Goal: Information Seeking & Learning: Learn about a topic

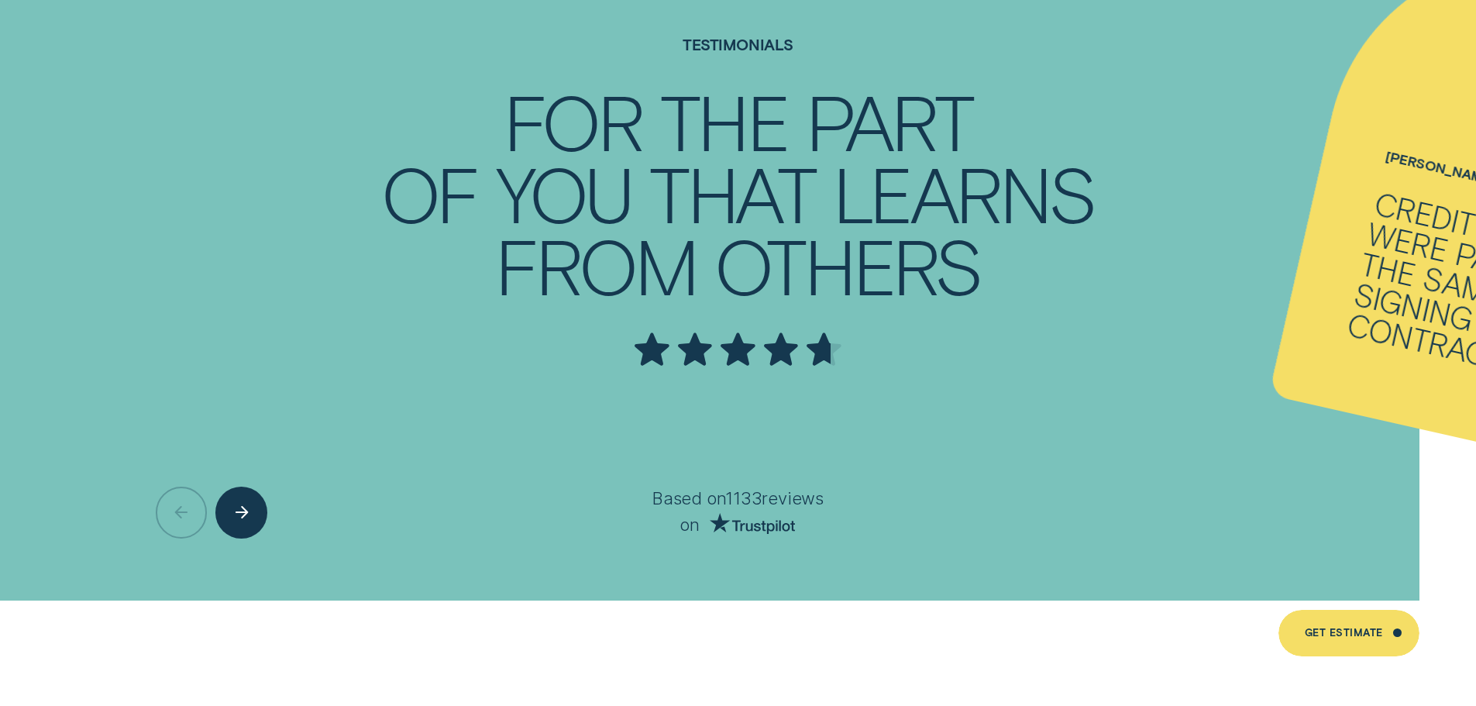
scroll to position [5192, 0]
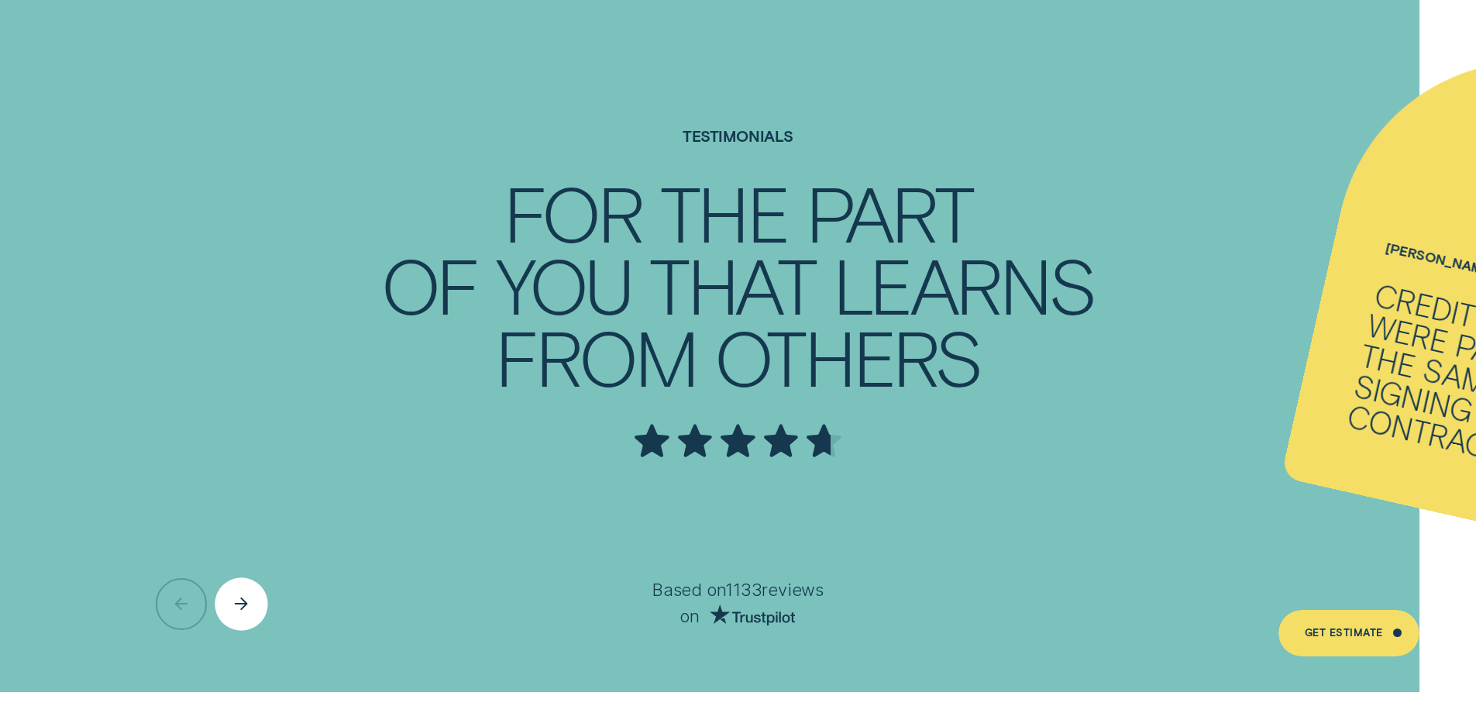
click at [255, 601] on div "Next button" at bounding box center [241, 603] width 53 height 53
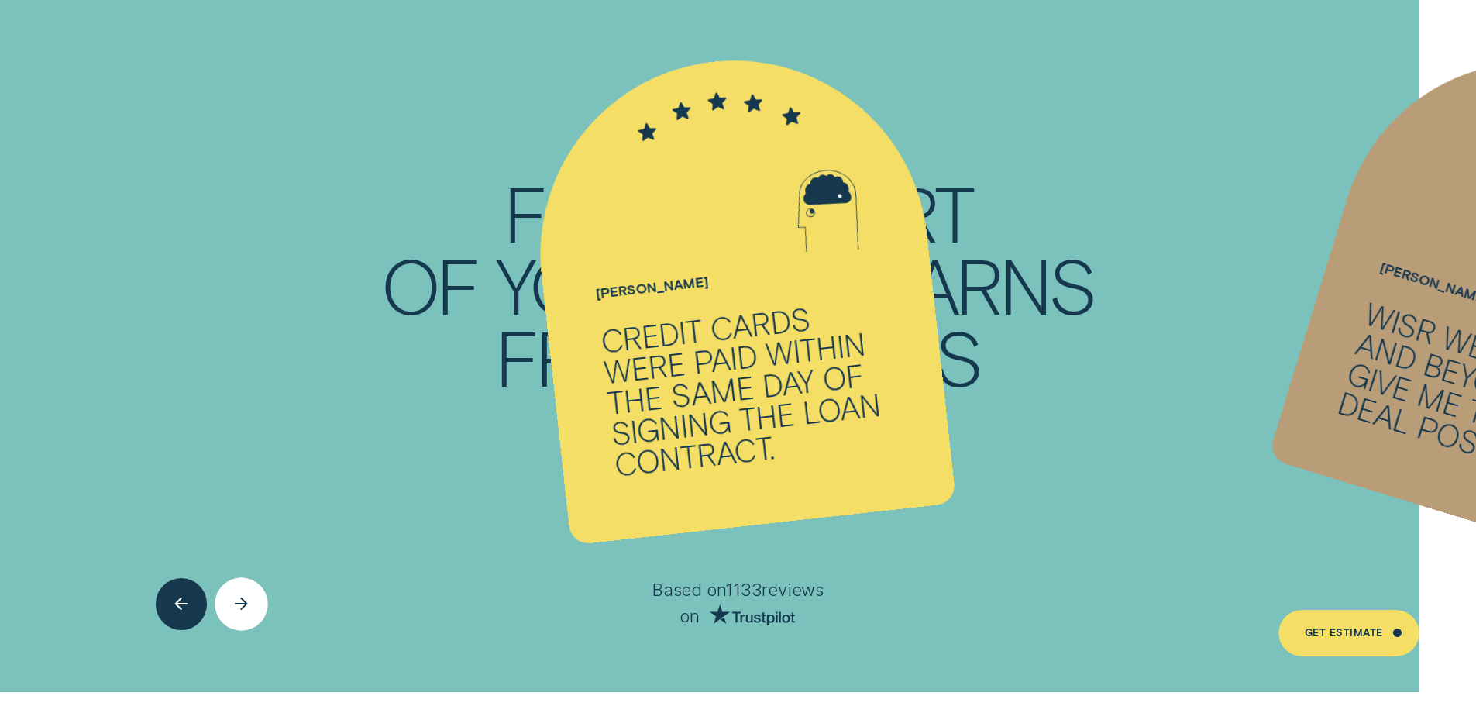
click at [255, 601] on div "Next button" at bounding box center [241, 603] width 53 height 53
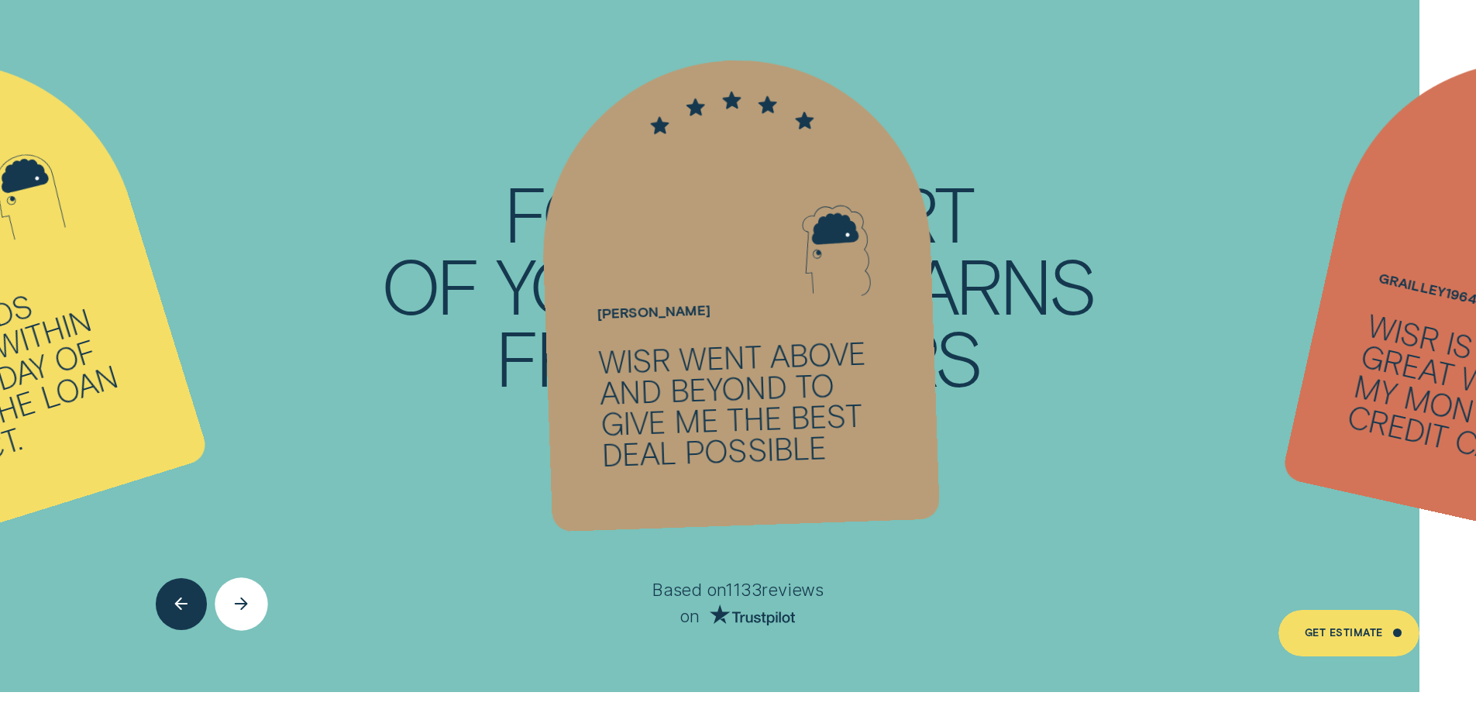
click at [255, 601] on div "Next button" at bounding box center [241, 603] width 53 height 53
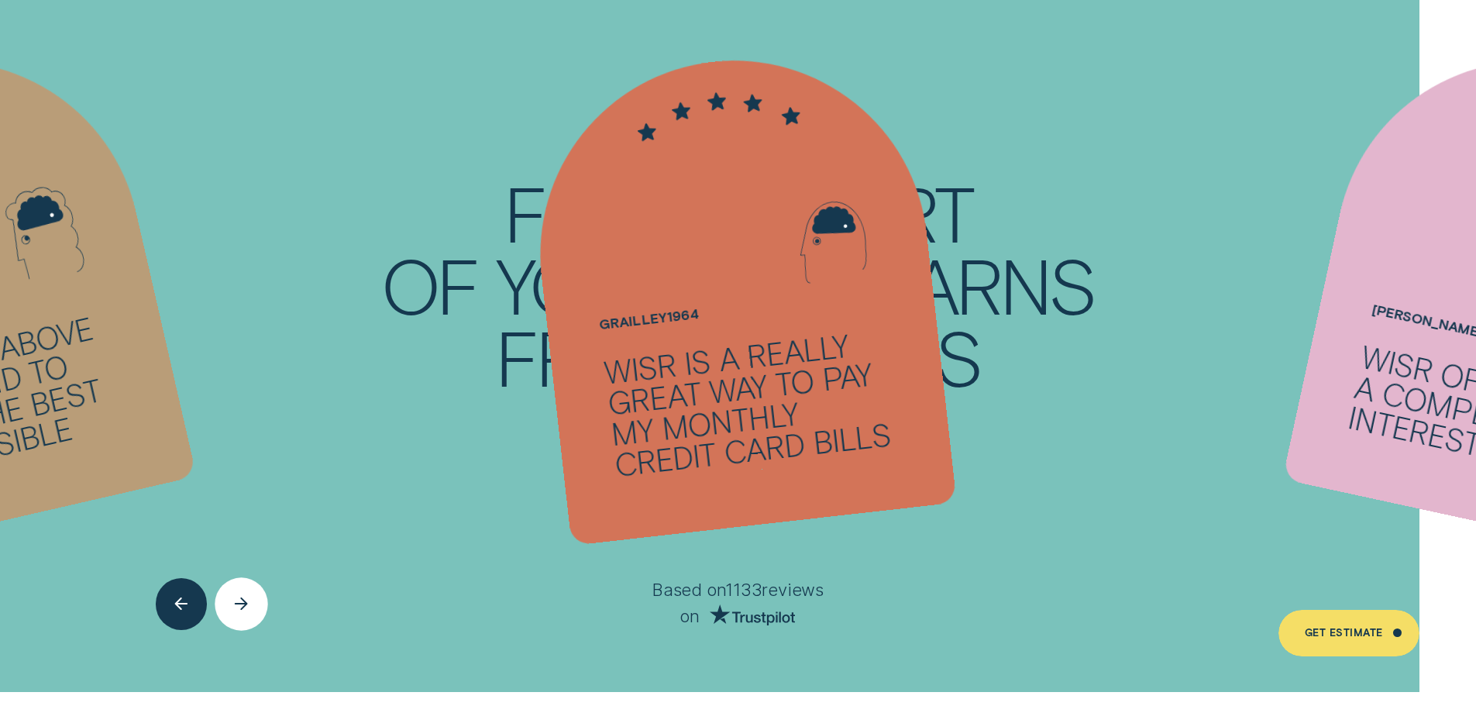
click at [255, 601] on div "Next button" at bounding box center [241, 603] width 53 height 53
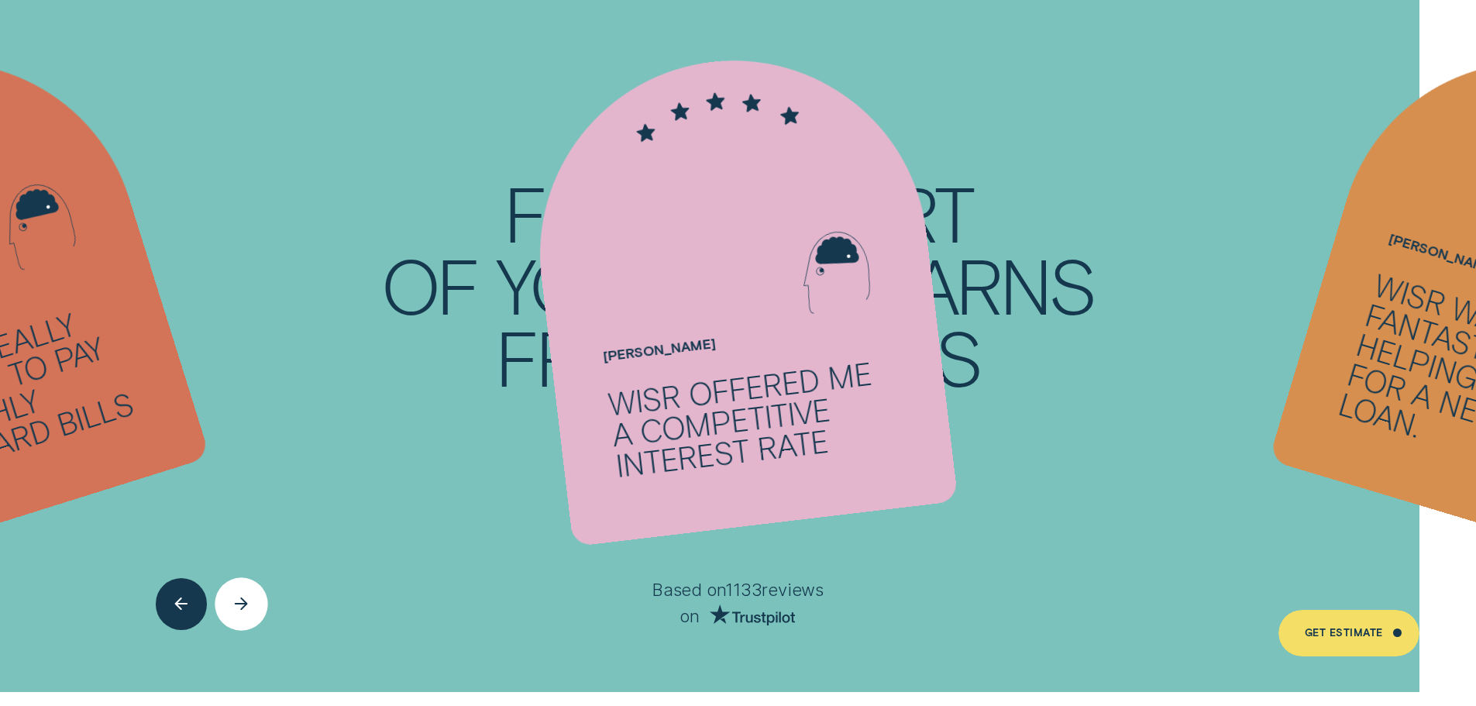
click at [255, 601] on div "Next button" at bounding box center [241, 603] width 53 height 53
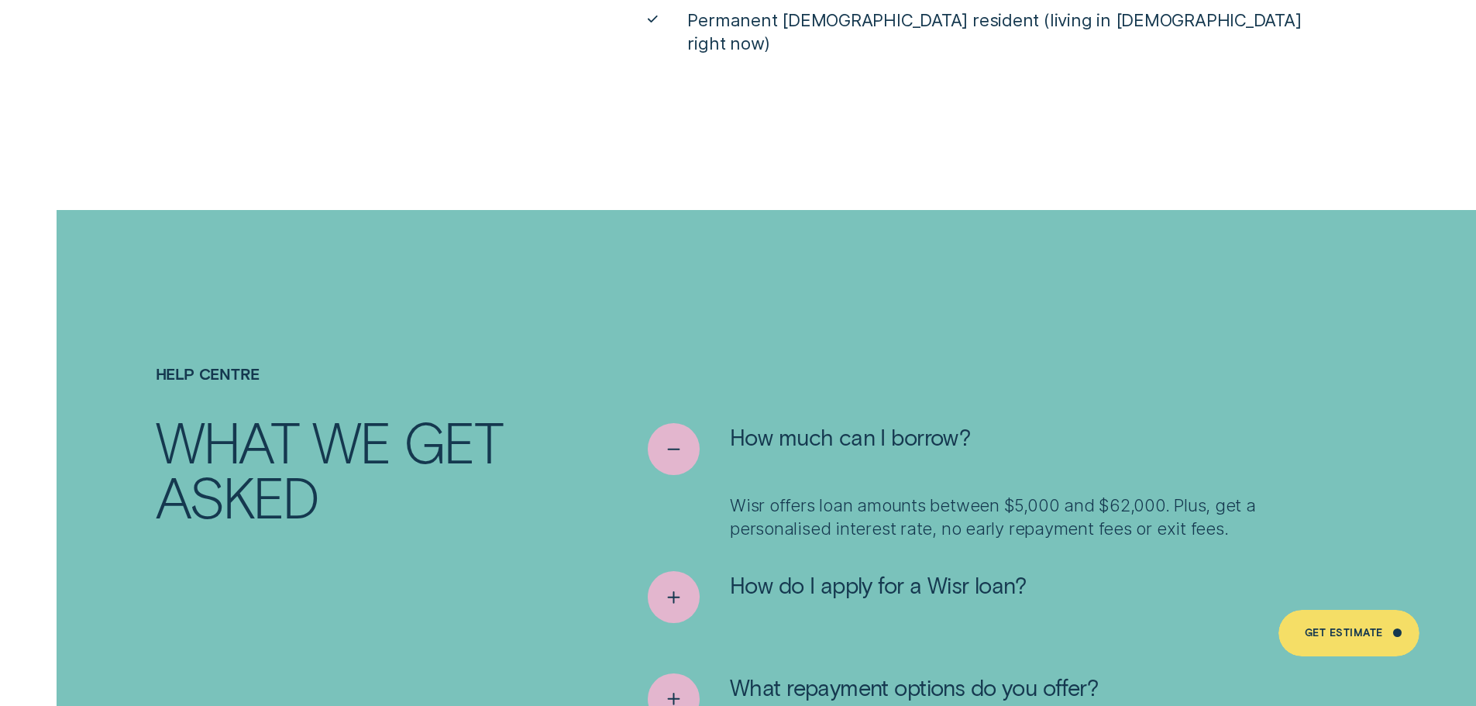
scroll to position [7749, 0]
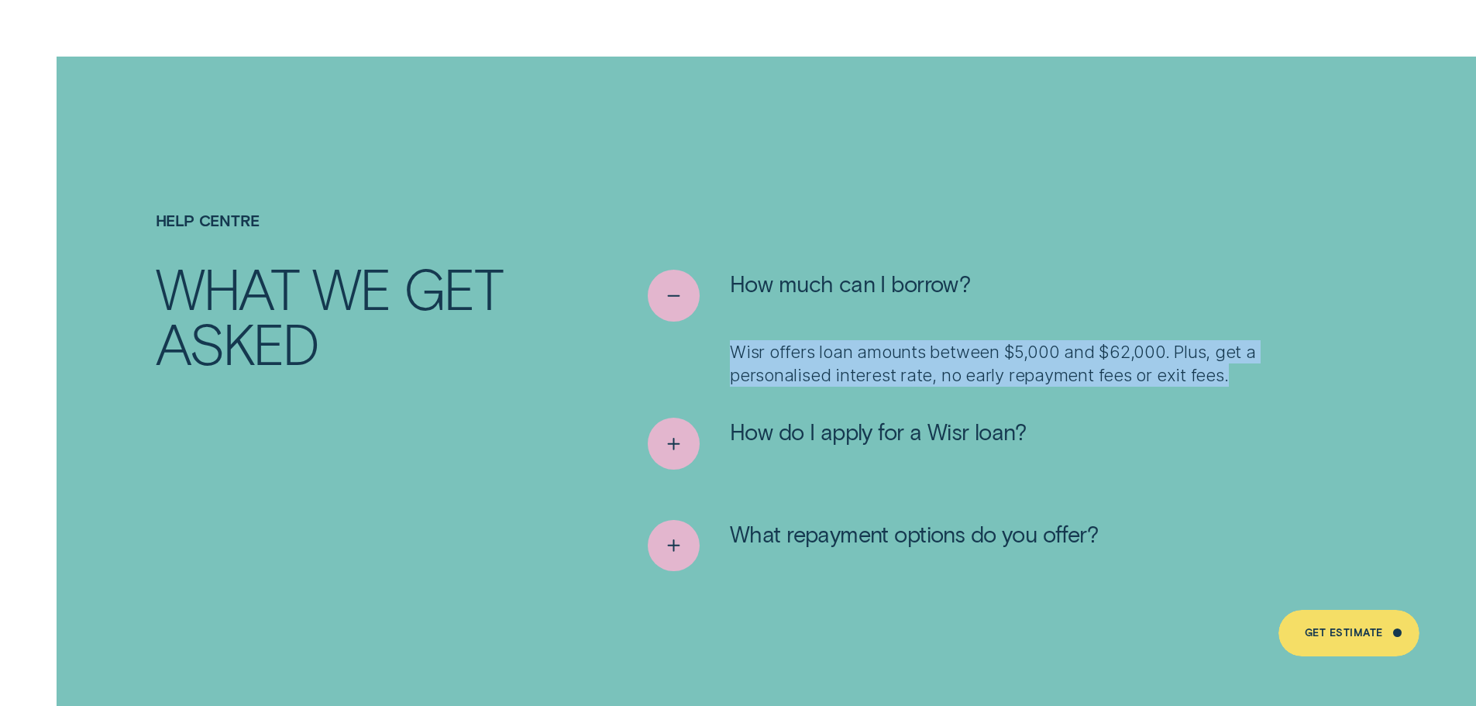
drag, startPoint x: 721, startPoint y: 318, endPoint x: 1383, endPoint y: 344, distance: 663.1
click at [1383, 344] on div "Help Centre What we get asked How much can I borrow? Wisr offers loan amounts b…" at bounding box center [738, 417] width 1380 height 410
click at [728, 418] on button "How do I apply for a Wisr loan?" at bounding box center [837, 444] width 378 height 52
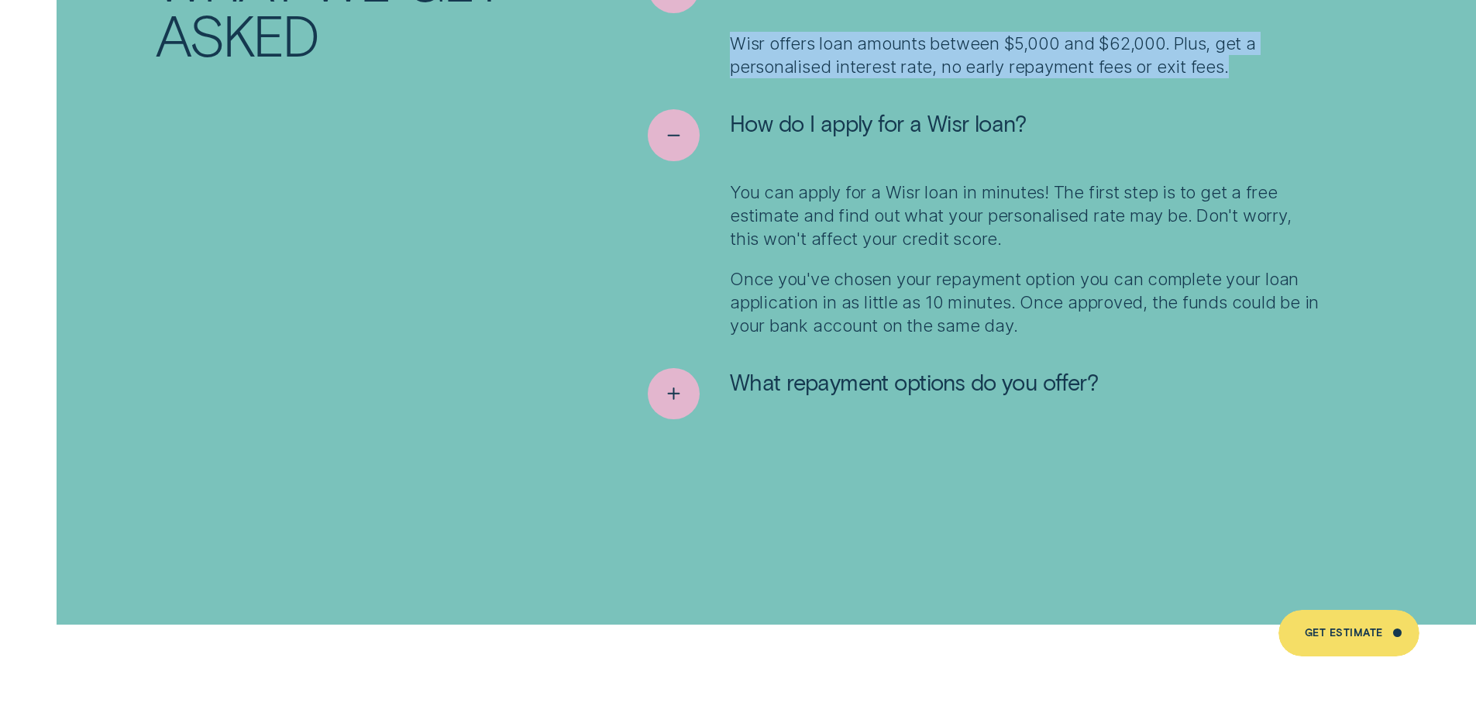
scroll to position [8059, 0]
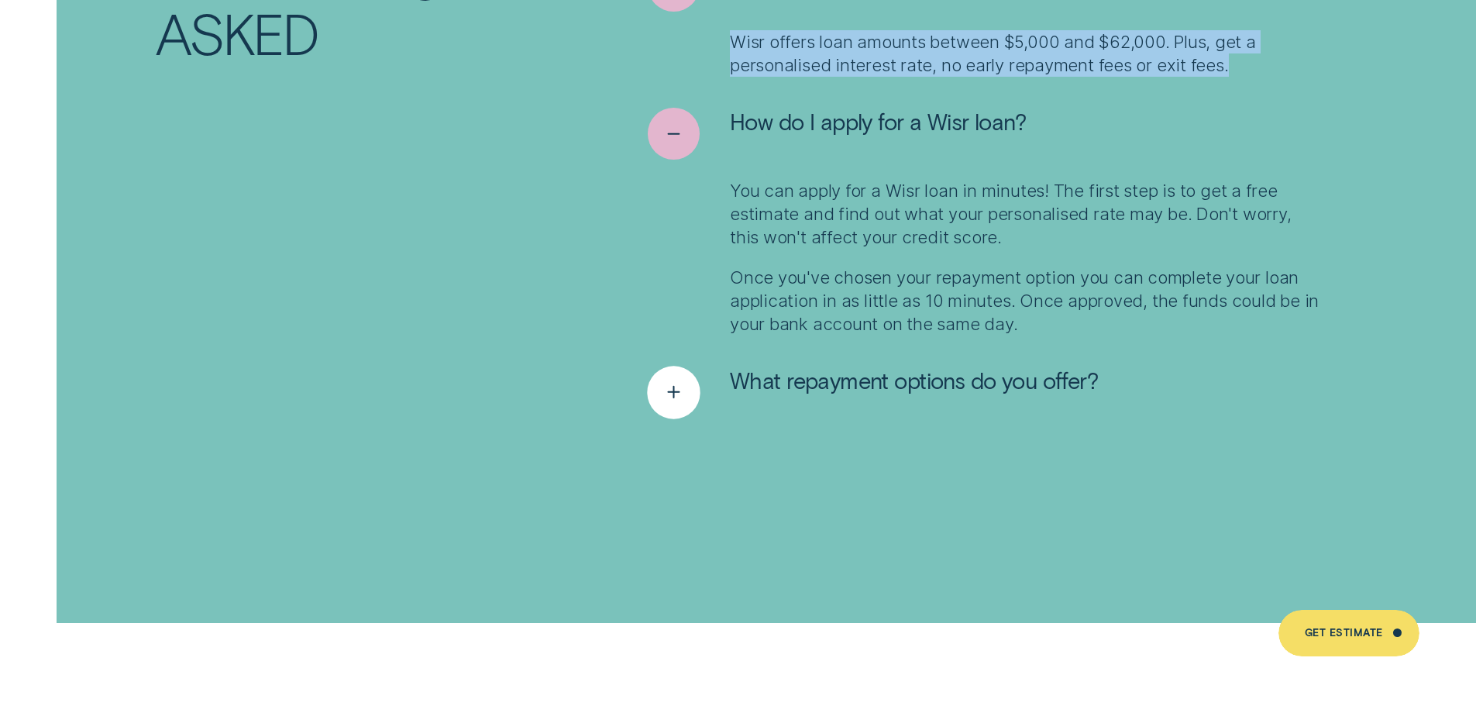
click at [694, 382] on div "See more" at bounding box center [674, 392] width 53 height 53
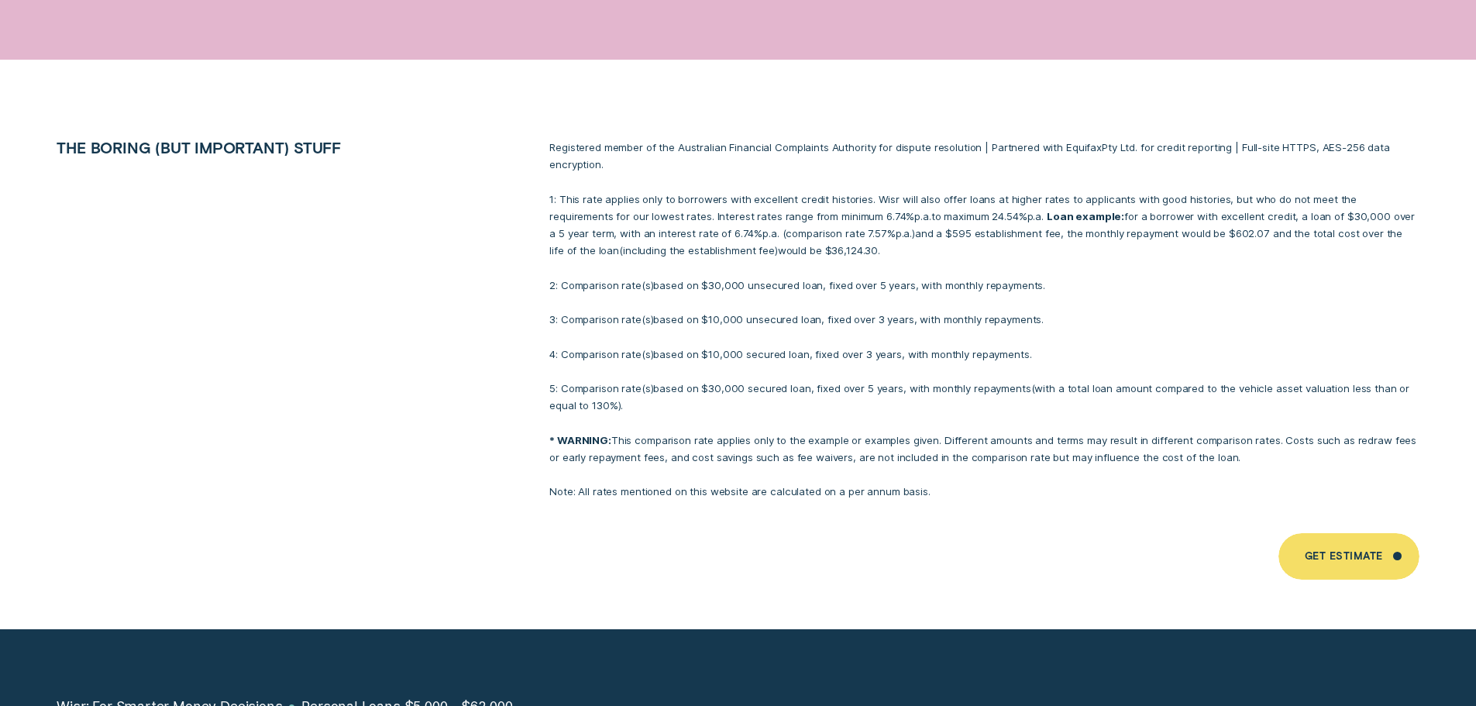
scroll to position [10229, 0]
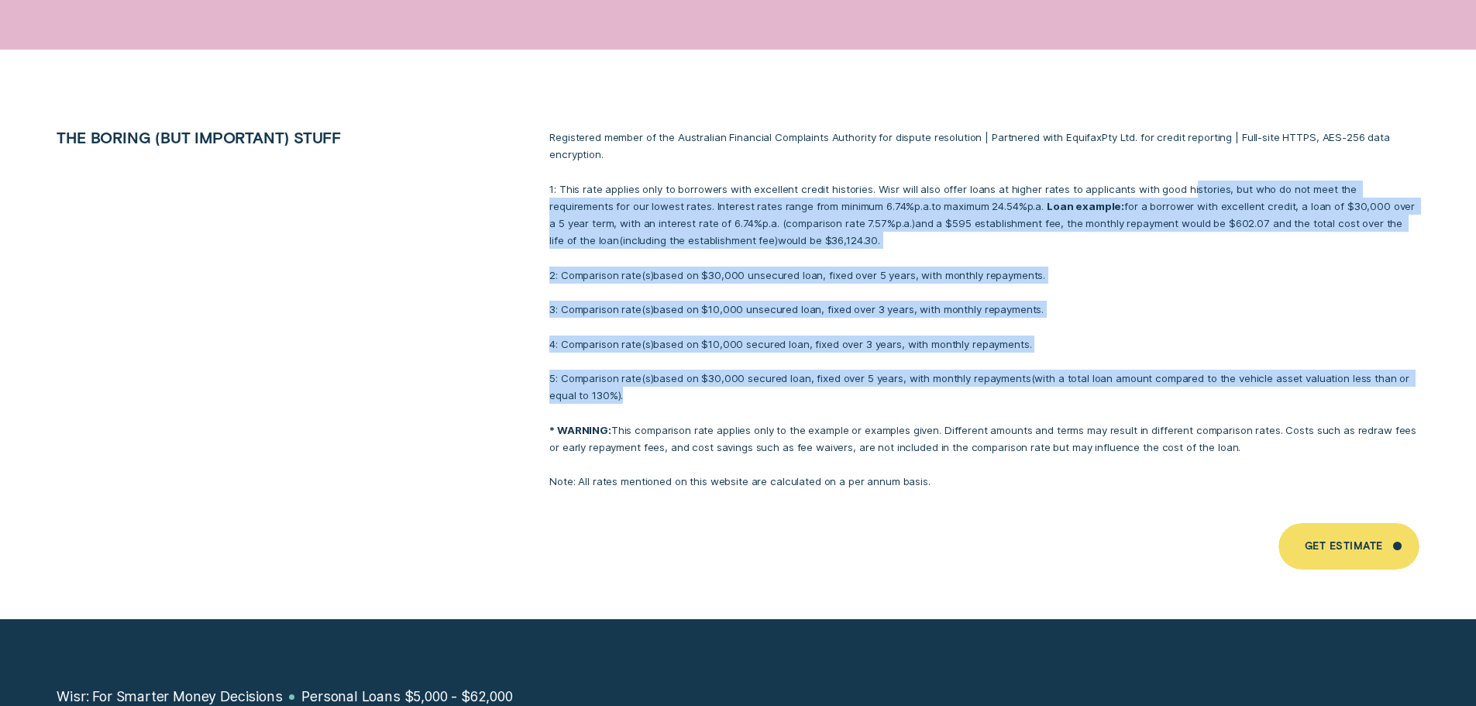
drag, startPoint x: 1188, startPoint y: 159, endPoint x: 426, endPoint y: 410, distance: 802.1
click at [426, 410] on li "The boring (but important) stuff Registered member of the Australian Financial …" at bounding box center [738, 310] width 1380 height 362
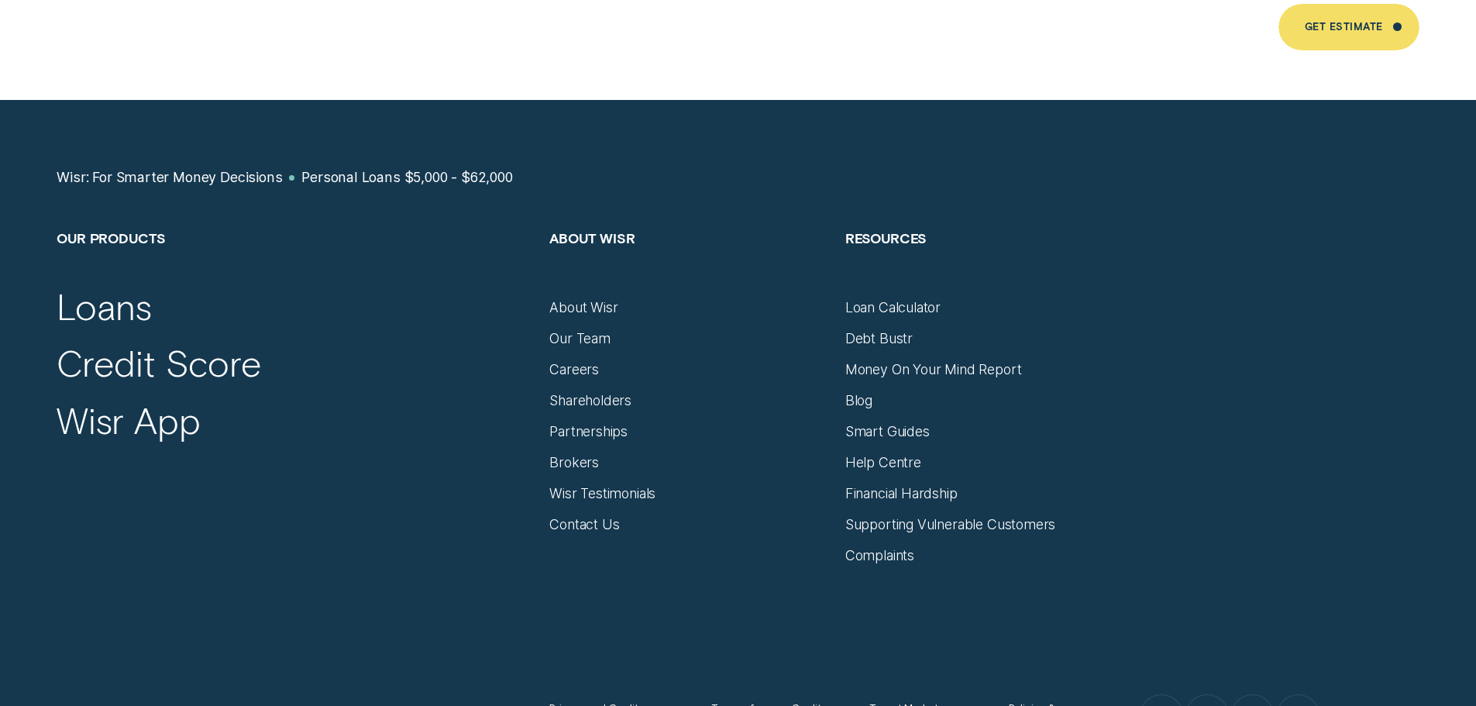
scroll to position [10772, 0]
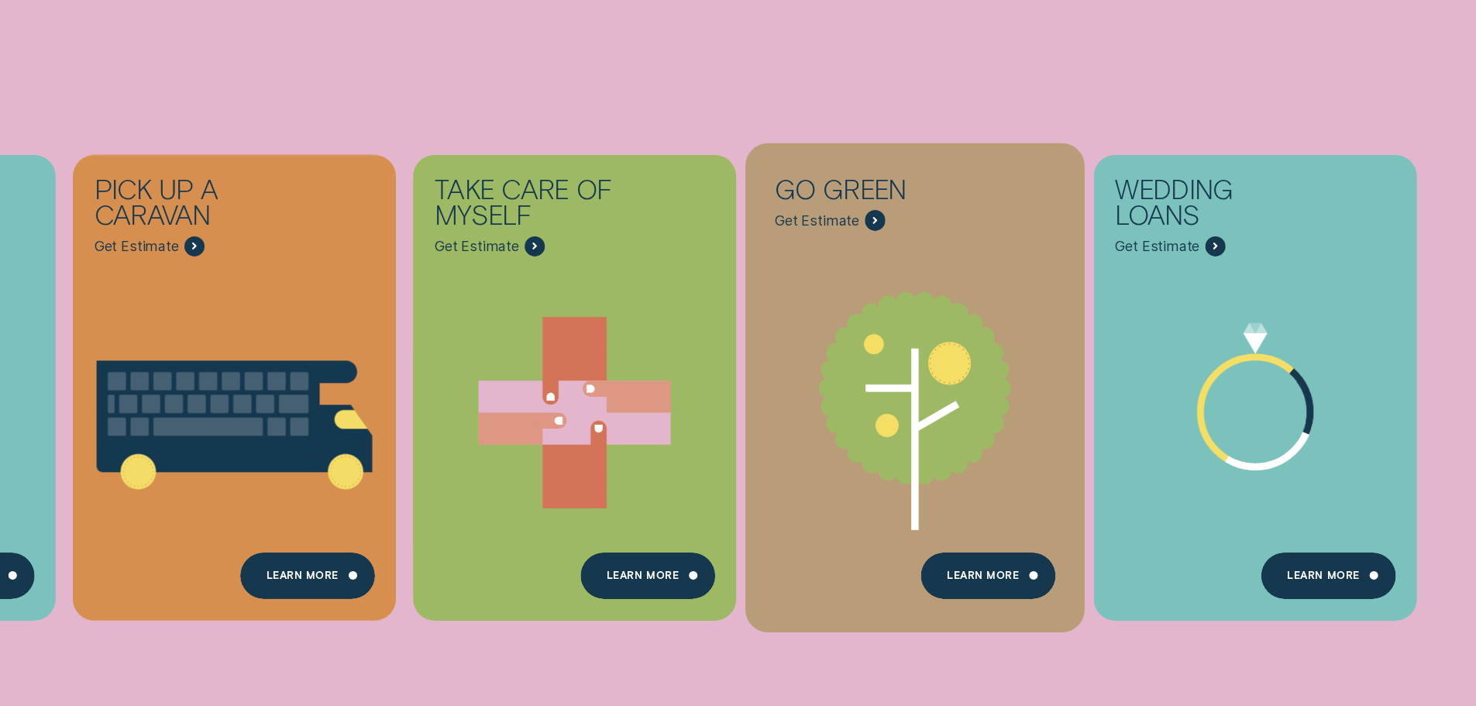
scroll to position [775, 0]
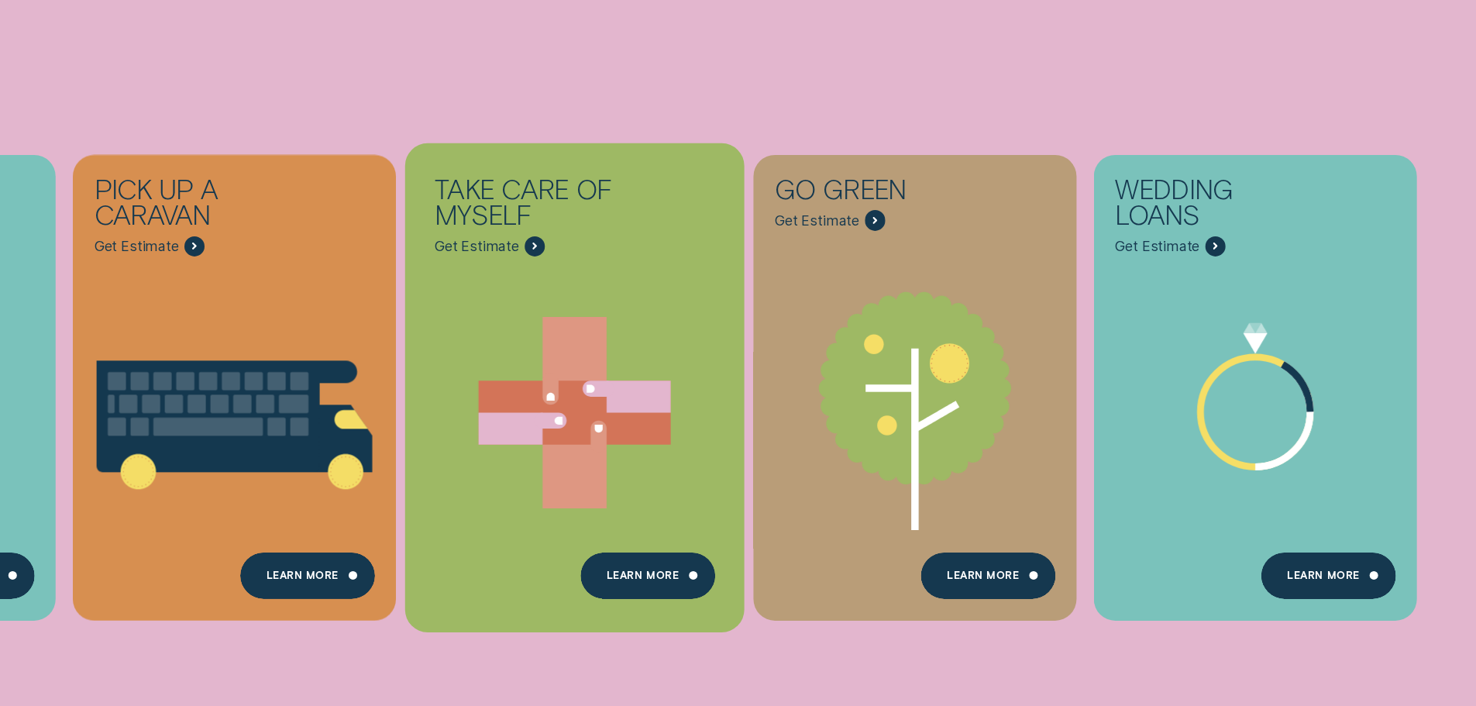
click at [597, 236] on div "Take care of myself Get Estimate" at bounding box center [574, 205] width 323 height 102
